Goal: Go to known website: Go to known website

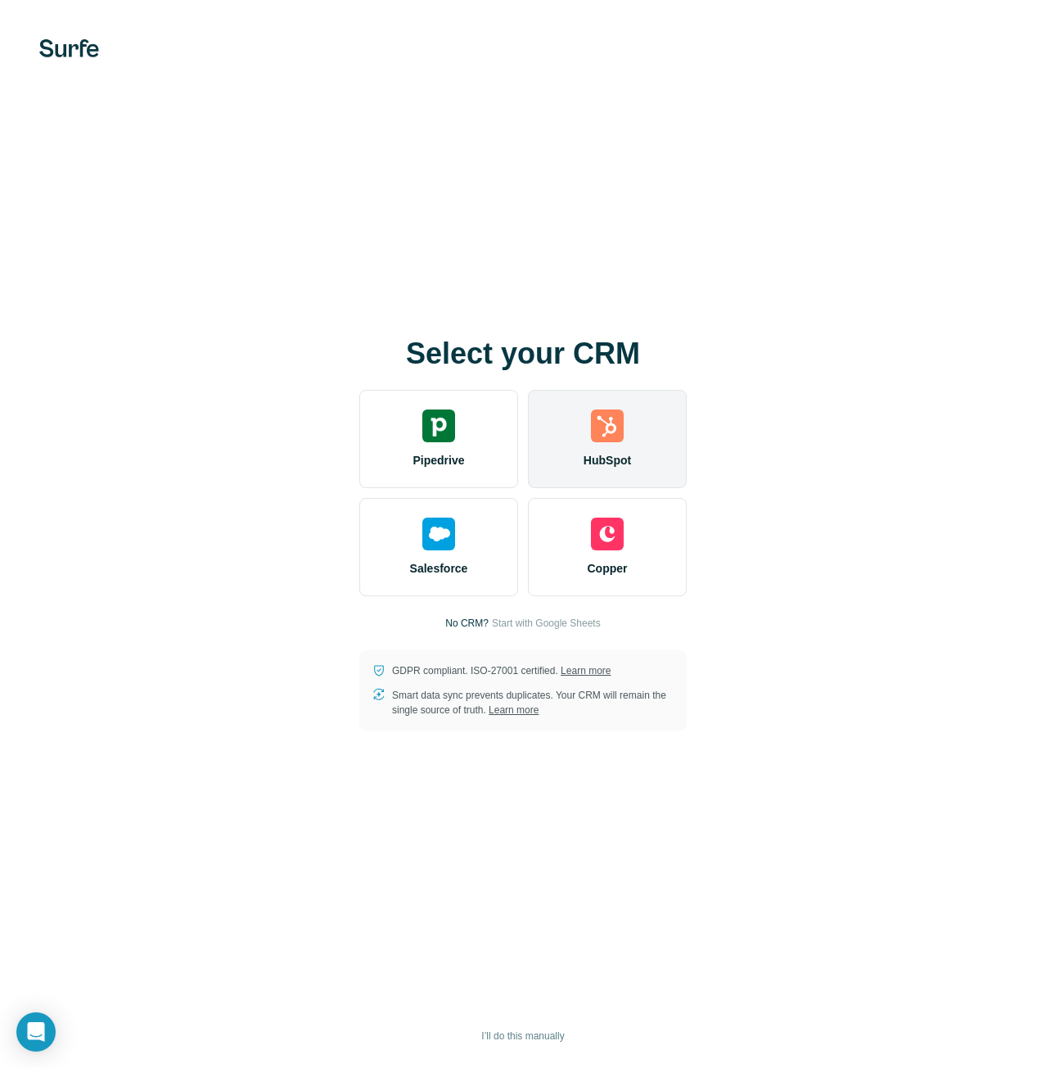
click at [627, 444] on div "HubSpot" at bounding box center [607, 439] width 159 height 98
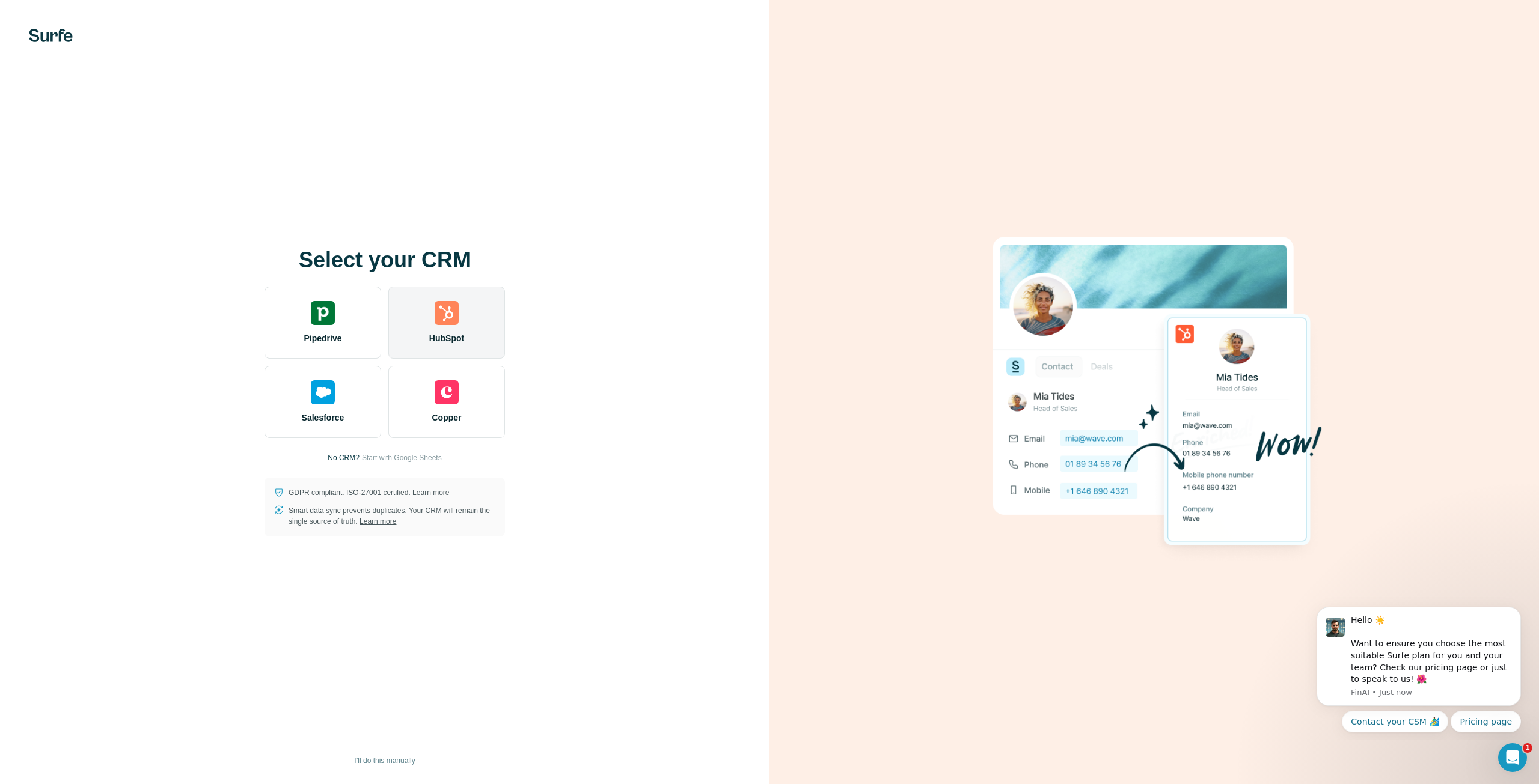
click at [471, 316] on div "HubSpot" at bounding box center [446, 323] width 117 height 72
